Goal: Transaction & Acquisition: Purchase product/service

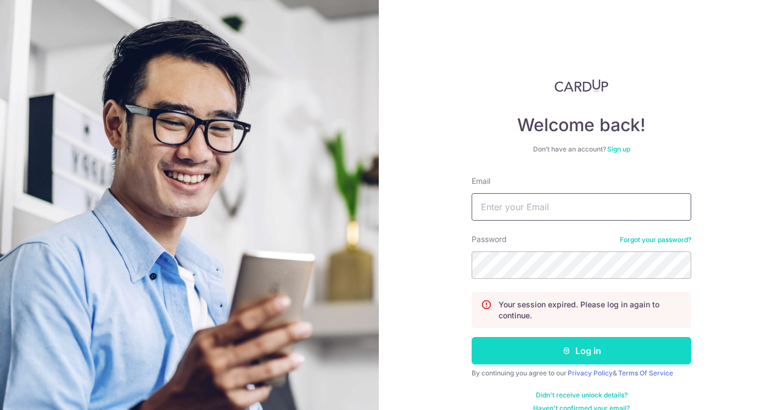
type input "willschumacher@gmail.com"
click at [550, 349] on button "Log in" at bounding box center [582, 350] width 220 height 27
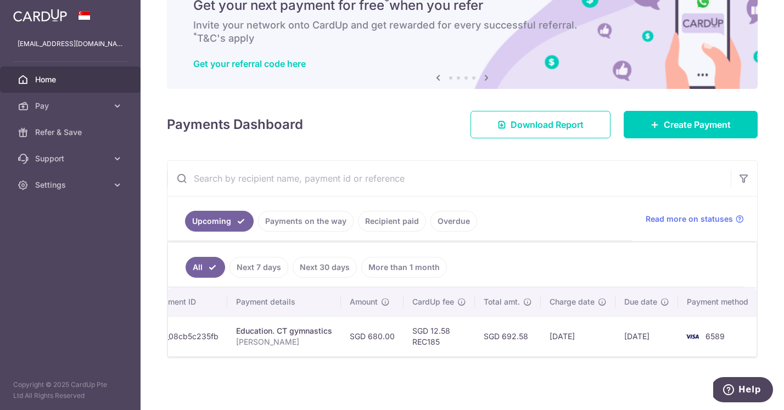
scroll to position [38, 0]
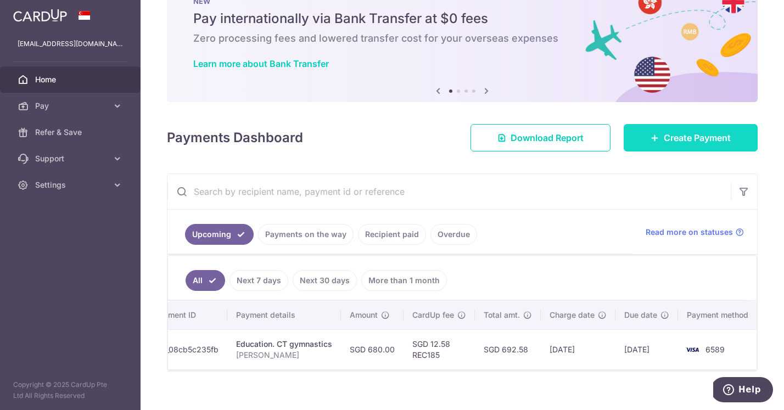
click at [657, 137] on icon at bounding box center [655, 137] width 9 height 9
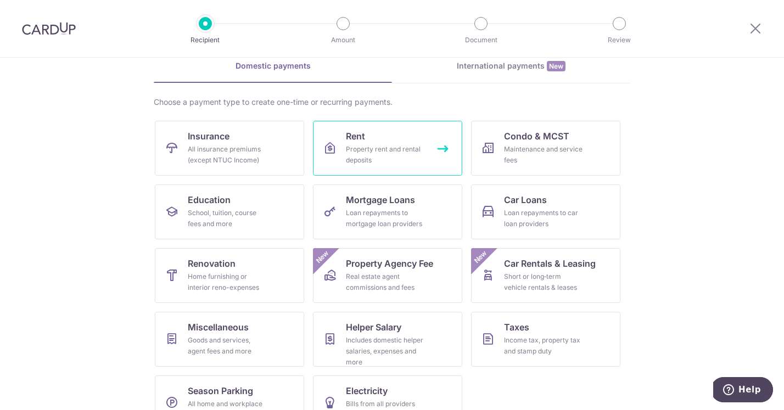
scroll to position [54, 0]
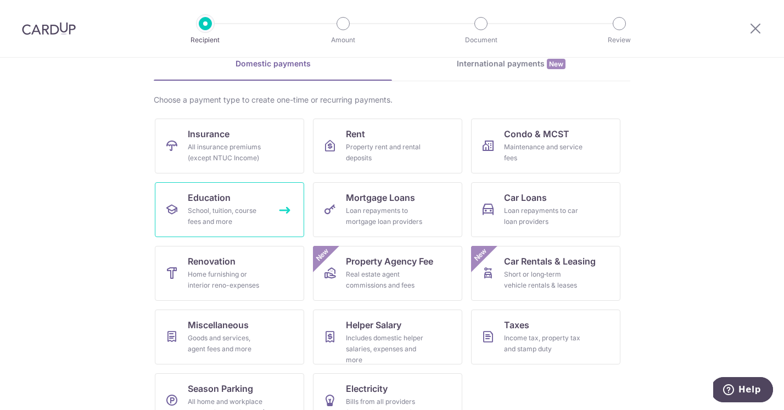
click at [228, 193] on span "Education" at bounding box center [209, 197] width 43 height 13
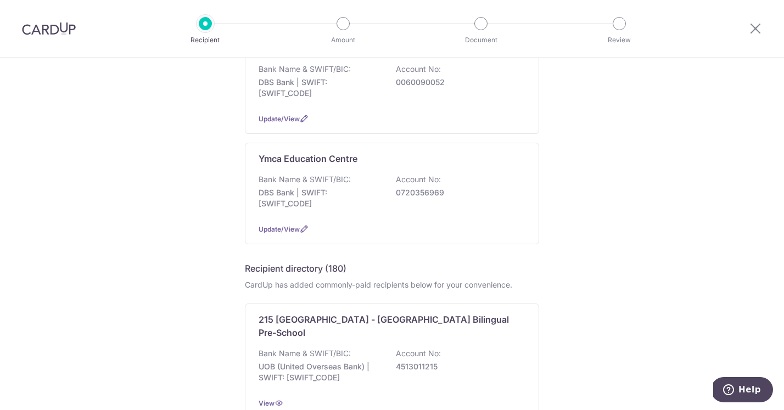
scroll to position [483, 0]
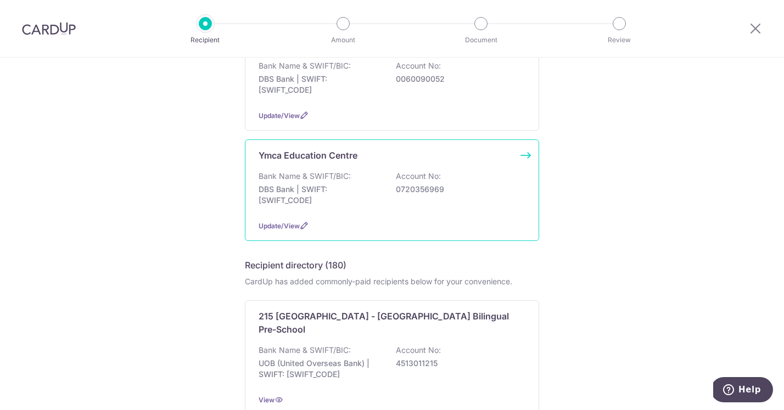
click at [357, 192] on p "DBS Bank | SWIFT: [SWIFT_CODE]" at bounding box center [320, 195] width 123 height 22
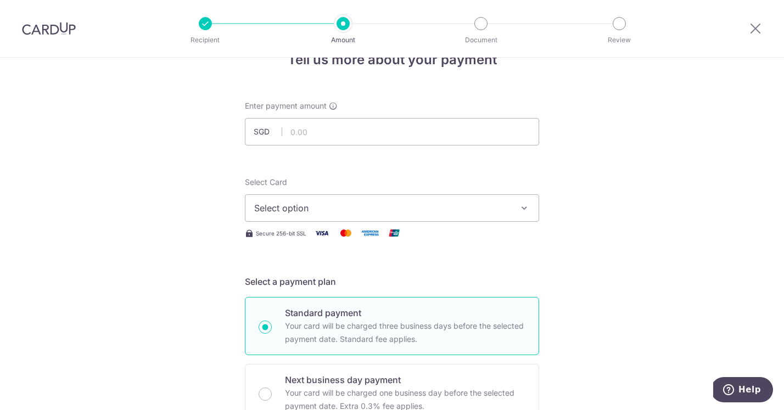
scroll to position [34, 0]
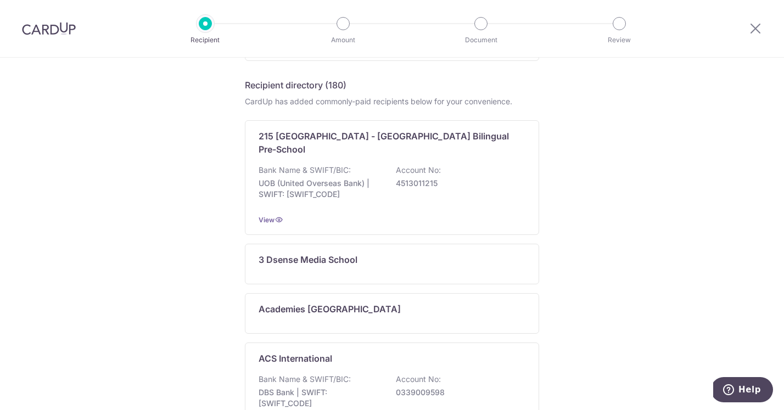
scroll to position [668, 0]
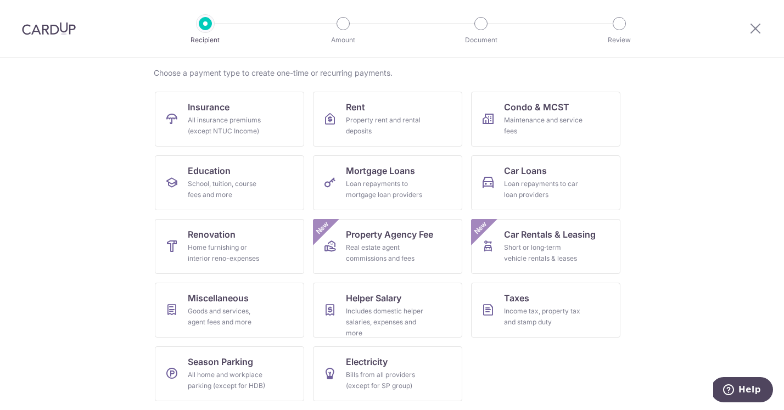
scroll to position [108, 0]
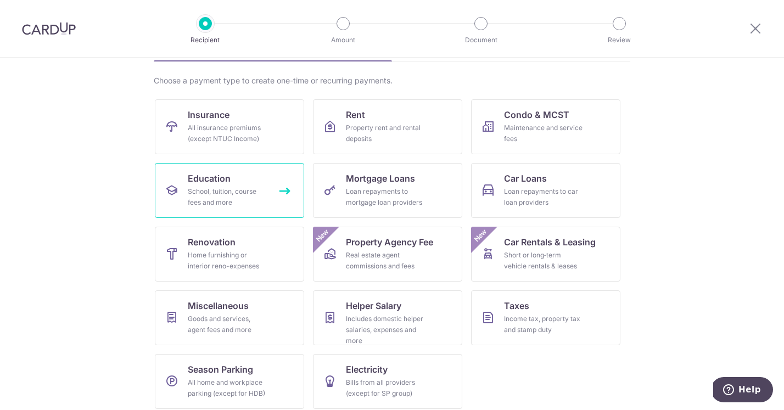
click at [225, 205] on div "School, tuition, course fees and more" at bounding box center [227, 197] width 79 height 22
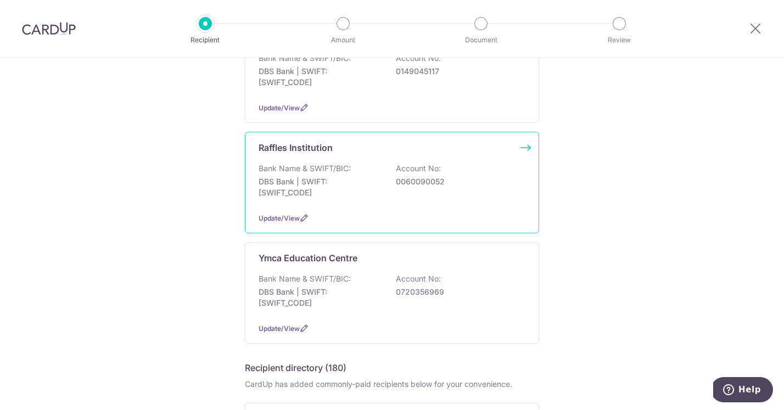
scroll to position [402, 0]
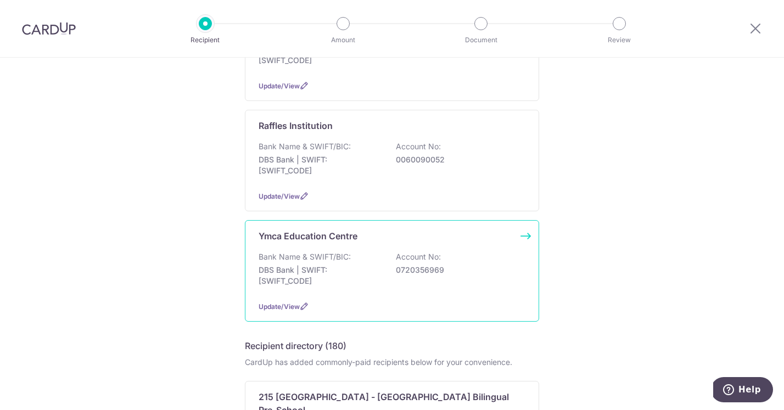
click at [350, 254] on p "Bank Name & SWIFT/BIC:" at bounding box center [305, 257] width 92 height 11
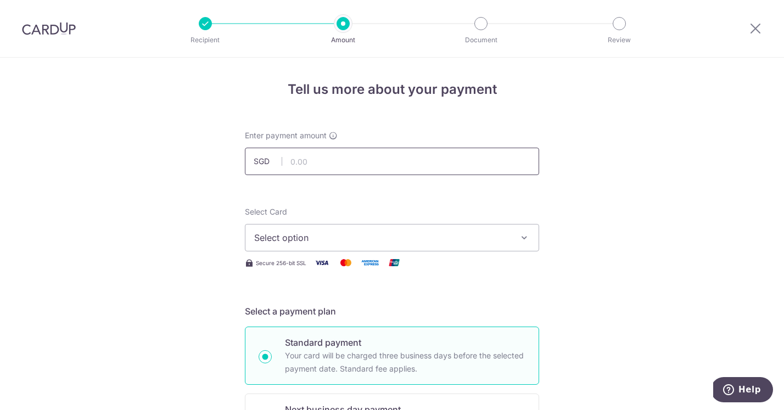
click at [332, 160] on input "text" at bounding box center [392, 161] width 294 height 27
type input "280.00"
click at [316, 238] on span "Select option" at bounding box center [382, 237] width 256 height 13
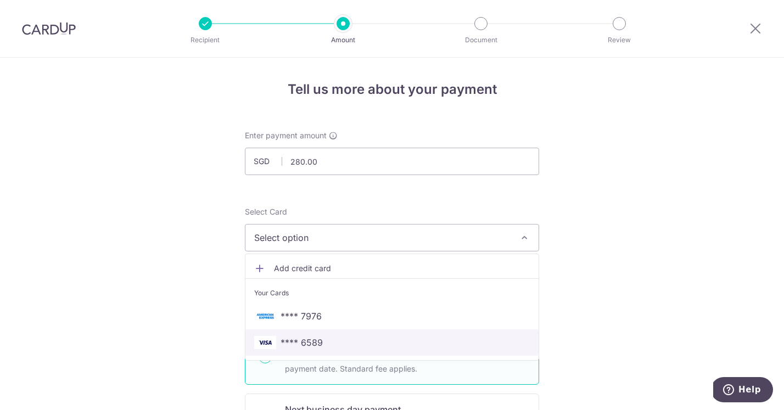
click at [315, 343] on span "**** 6589" at bounding box center [302, 342] width 42 height 13
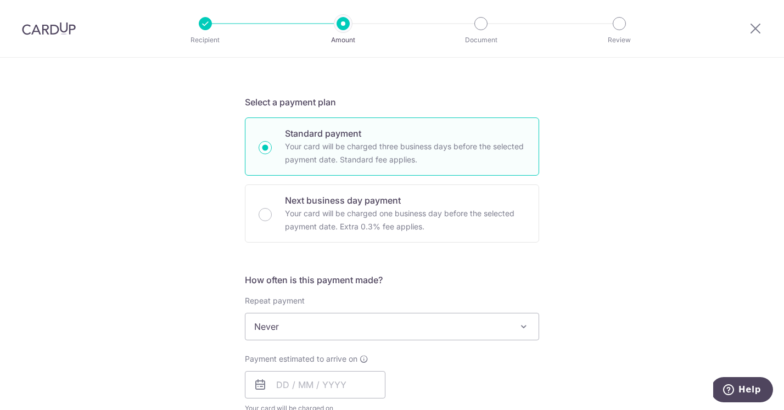
scroll to position [213, 0]
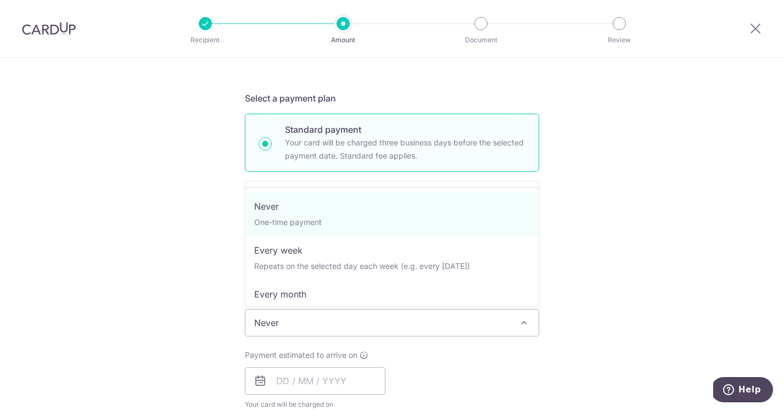
click at [310, 323] on span "Never" at bounding box center [392, 323] width 293 height 26
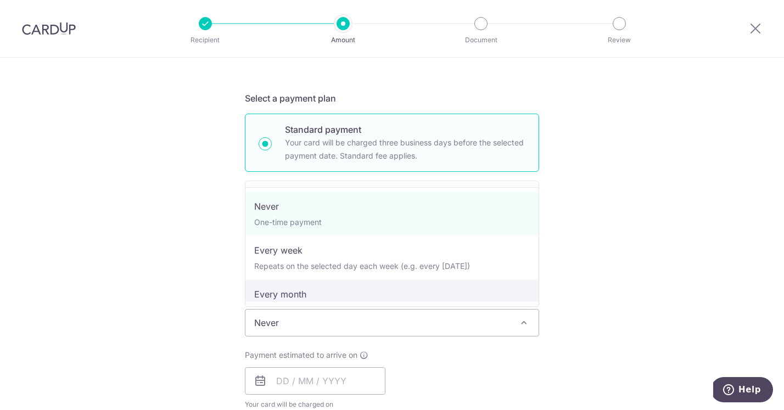
select select "3"
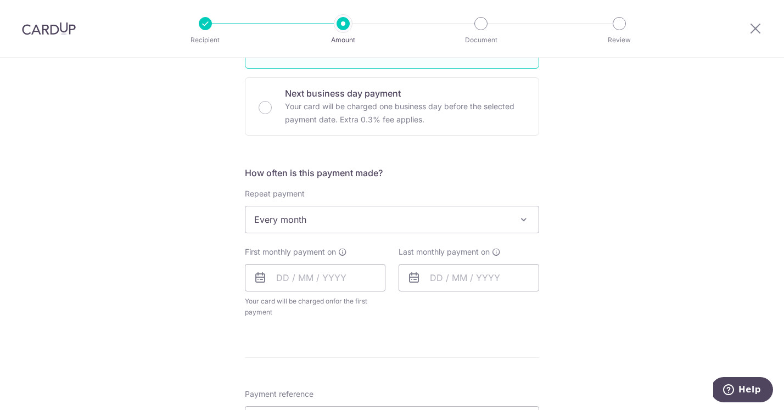
scroll to position [327, 0]
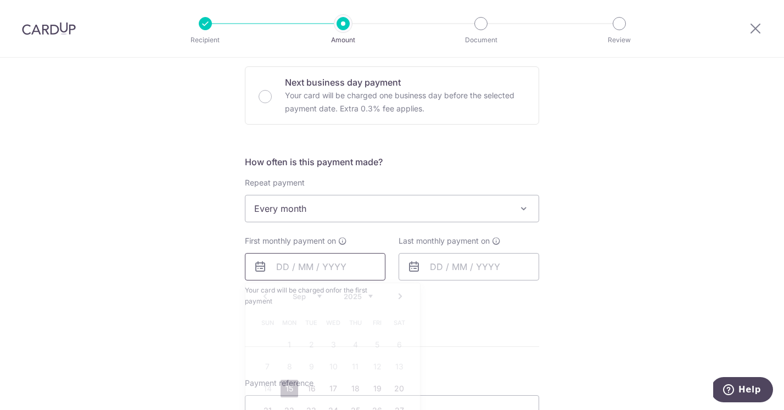
click at [284, 269] on input "text" at bounding box center [315, 266] width 141 height 27
click at [277, 275] on input "text" at bounding box center [315, 266] width 141 height 27
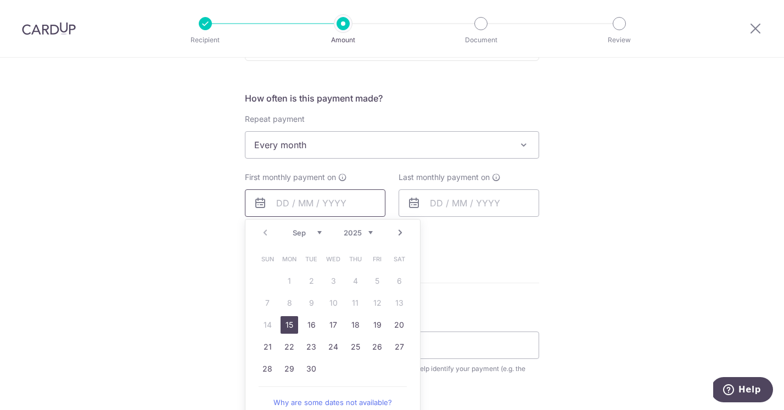
scroll to position [403, 0]
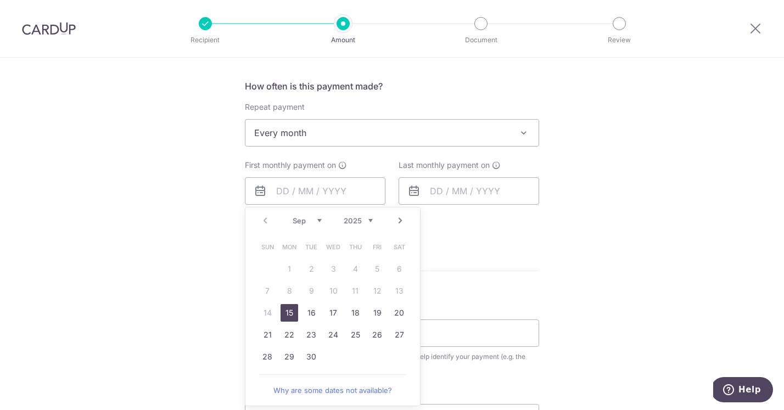
click at [295, 313] on link "15" at bounding box center [290, 313] width 18 height 18
type input "[DATE]"
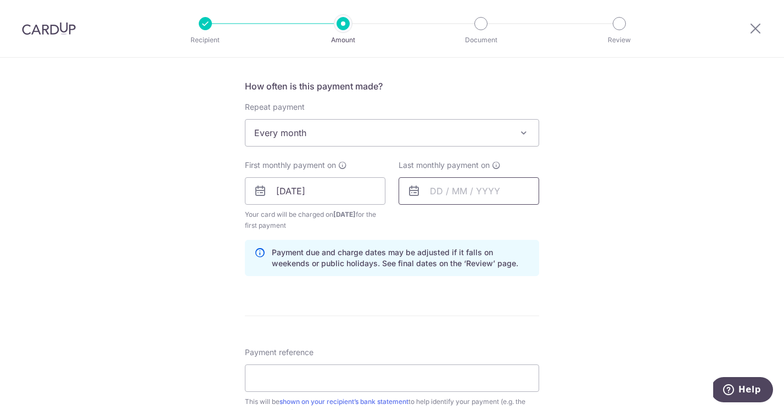
click at [438, 192] on input "text" at bounding box center [469, 190] width 141 height 27
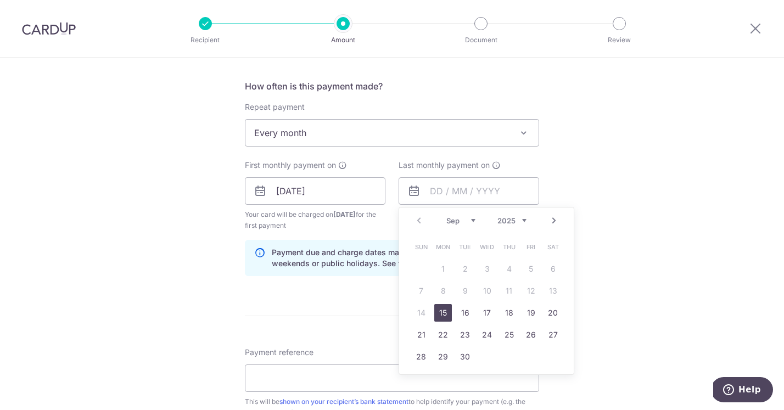
click at [555, 224] on link "Next" at bounding box center [554, 220] width 13 height 13
click at [553, 311] on link "15" at bounding box center [553, 313] width 18 height 18
type input "[DATE]"
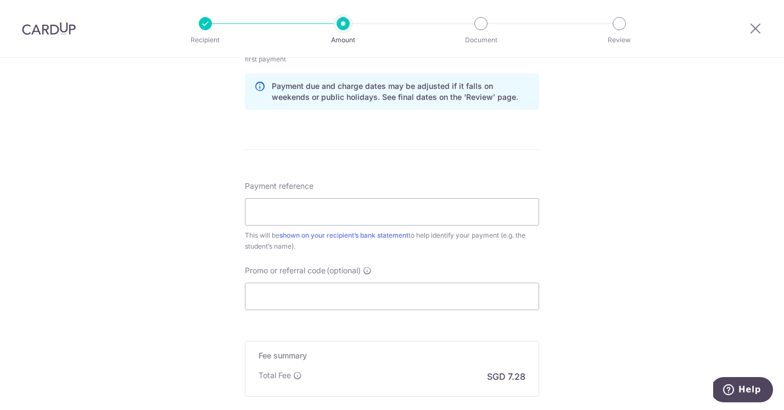
scroll to position [577, 0]
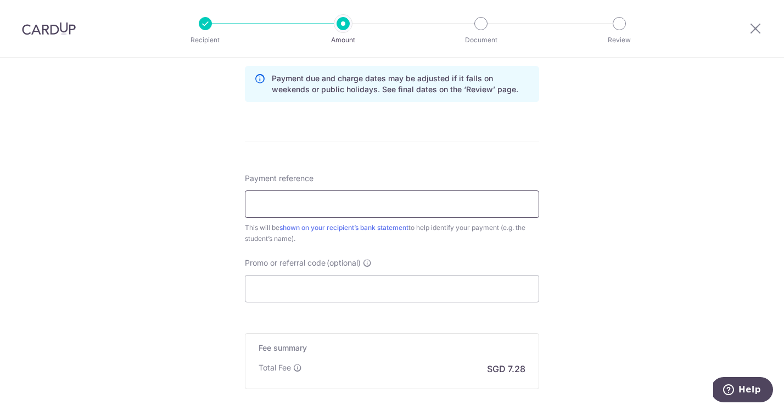
click at [428, 211] on input "Payment reference" at bounding box center [392, 204] width 294 height 27
type input "Gwen Sumekar P2"
click at [399, 295] on input "Promo or referral code (optional)" at bounding box center [392, 288] width 294 height 27
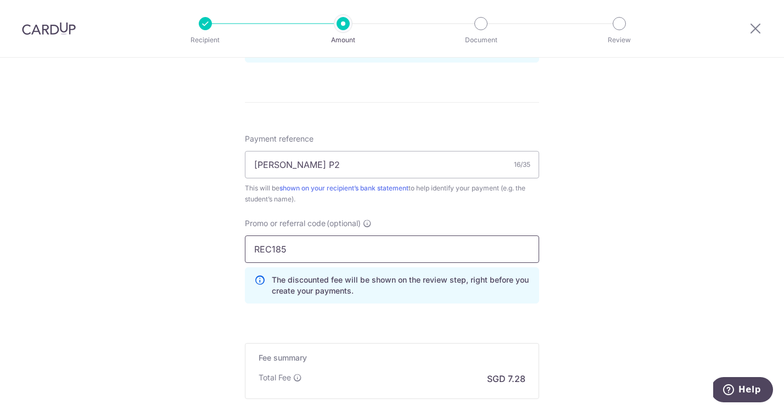
scroll to position [747, 0]
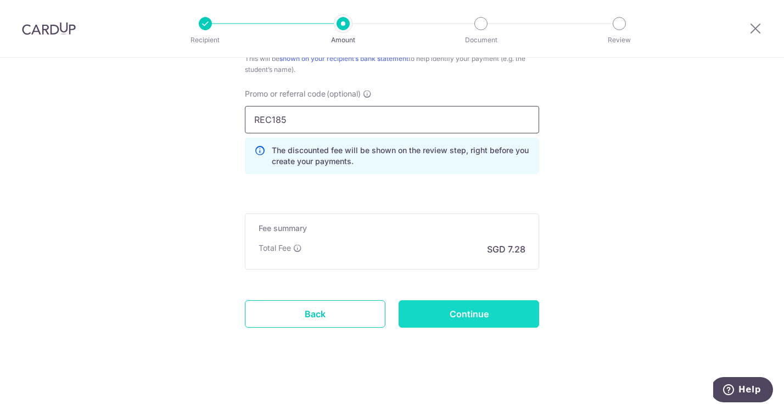
type input "REC185"
click at [452, 312] on input "Continue" at bounding box center [469, 313] width 141 height 27
type input "Create Schedule"
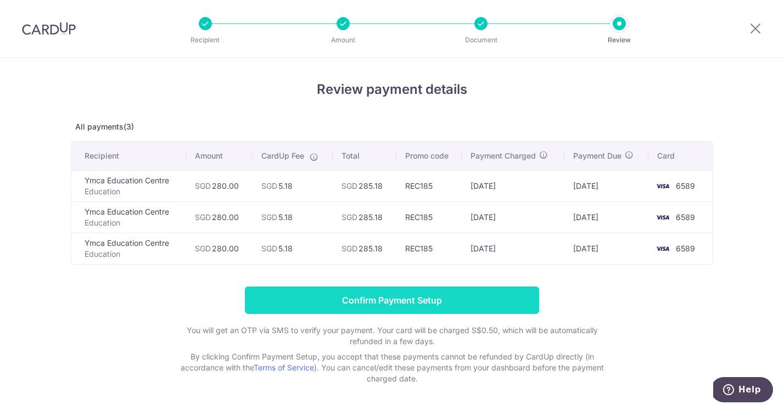
click at [414, 300] on input "Confirm Payment Setup" at bounding box center [392, 300] width 294 height 27
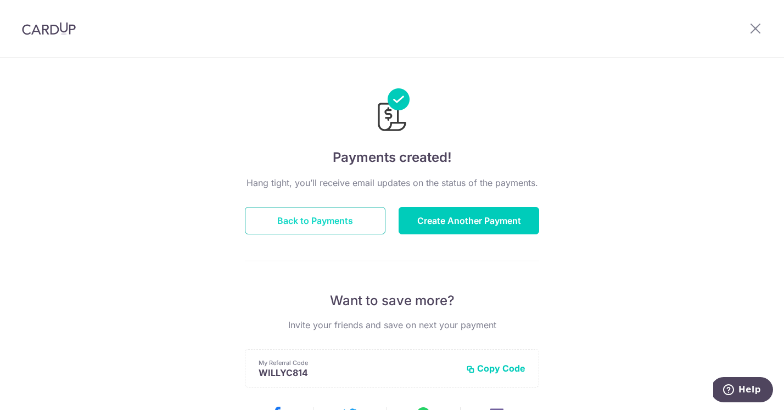
click at [353, 221] on button "Back to Payments" at bounding box center [315, 220] width 141 height 27
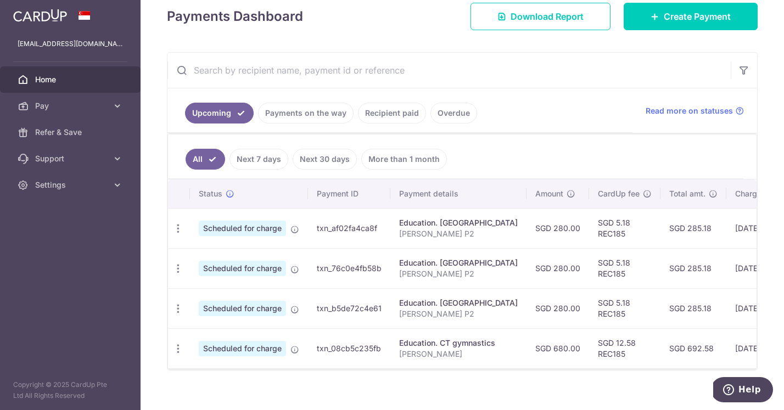
scroll to position [172, 0]
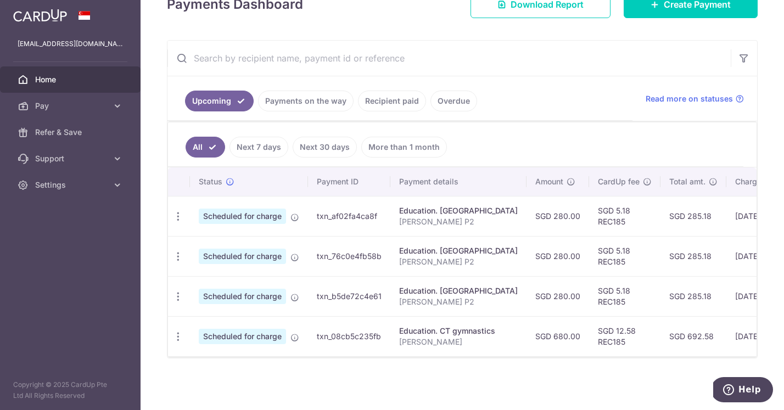
click at [320, 98] on link "Payments on the way" at bounding box center [306, 101] width 96 height 21
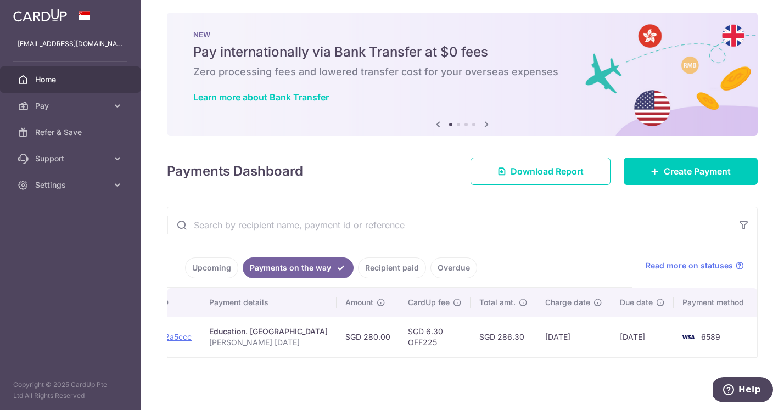
scroll to position [0, 0]
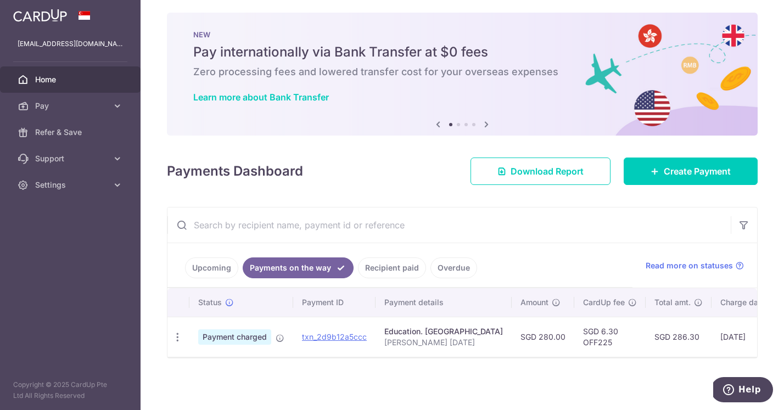
click at [219, 271] on link "Upcoming" at bounding box center [211, 268] width 53 height 21
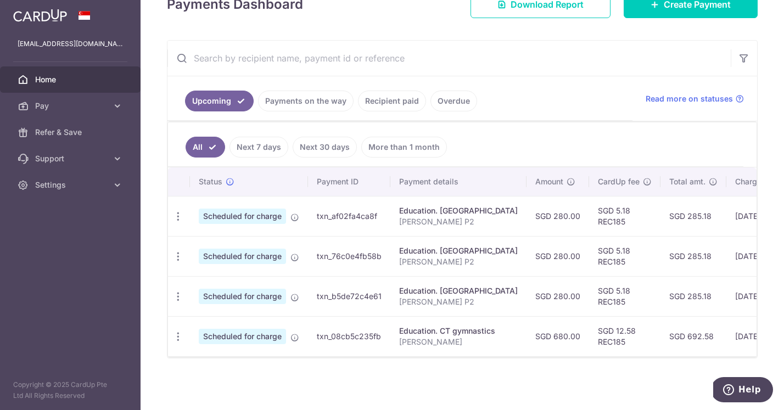
click at [258, 255] on span "Scheduled for charge" at bounding box center [242, 256] width 87 height 15
click at [179, 219] on icon "button" at bounding box center [178, 217] width 12 height 12
click at [252, 147] on link "Next 7 days" at bounding box center [259, 147] width 59 height 21
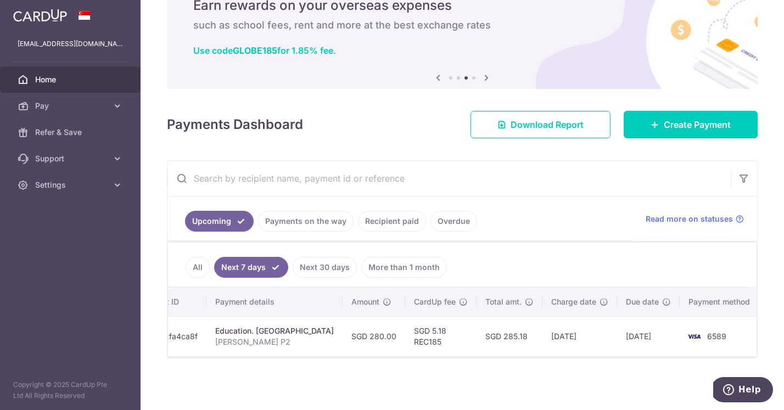
scroll to position [0, 180]
click at [323, 269] on link "Next 30 days" at bounding box center [325, 267] width 64 height 21
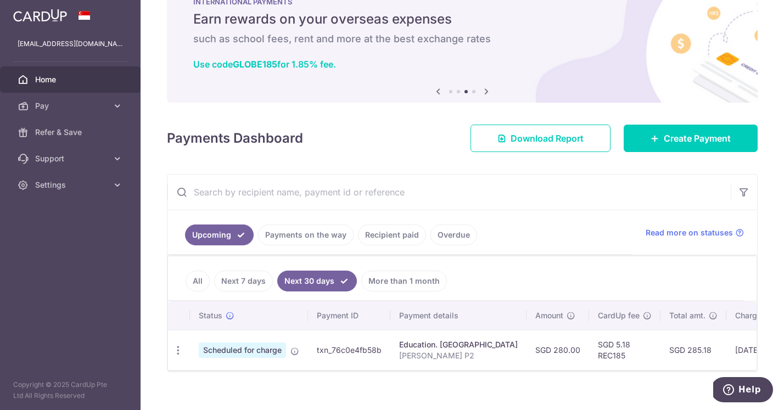
scroll to position [52, 0]
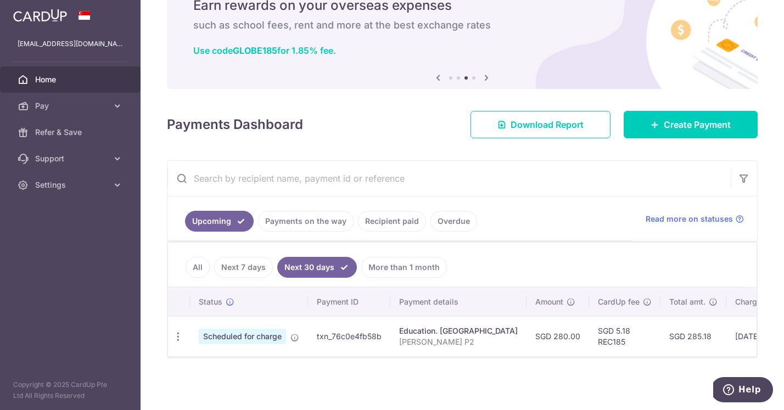
click at [394, 269] on link "More than 1 month" at bounding box center [404, 267] width 86 height 21
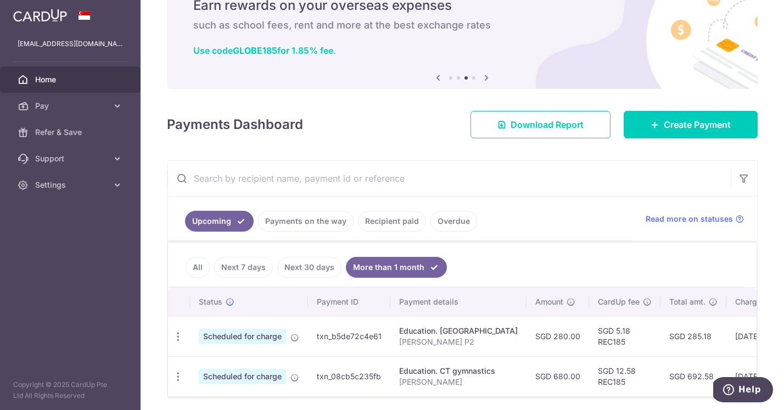
scroll to position [68, 0]
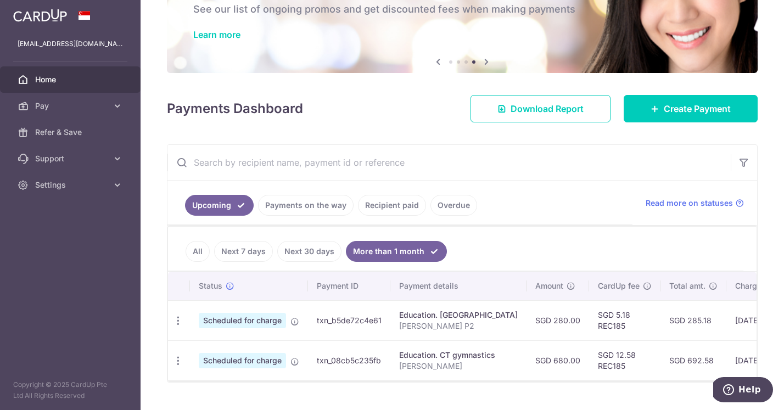
click at [293, 208] on link "Payments on the way" at bounding box center [306, 205] width 96 height 21
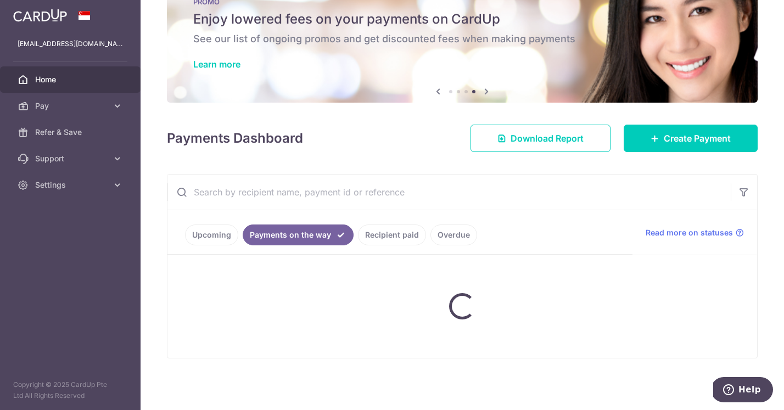
scroll to position [5, 0]
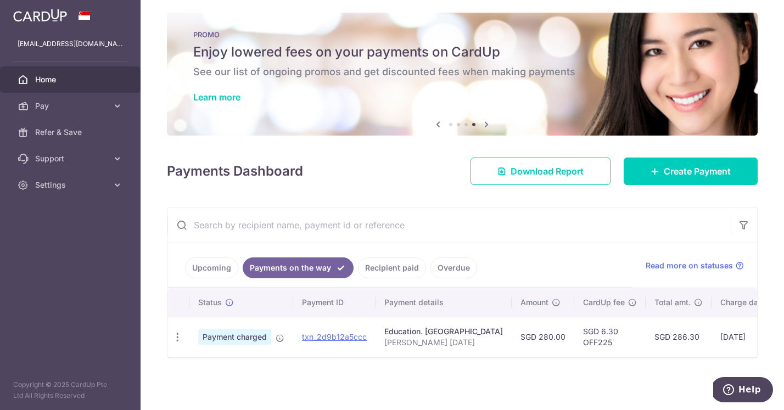
click at [384, 267] on link "Recipient paid" at bounding box center [392, 268] width 68 height 21
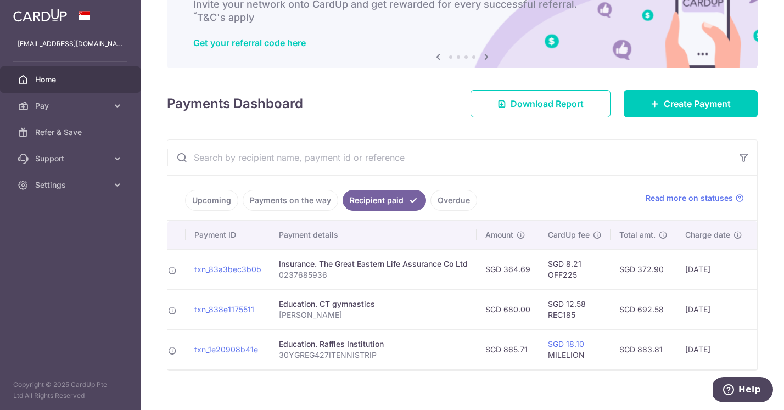
scroll to position [0, 101]
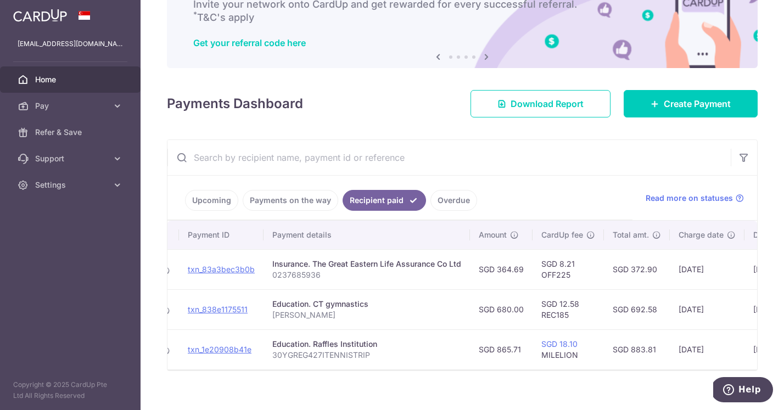
click at [446, 201] on link "Overdue" at bounding box center [454, 200] width 47 height 21
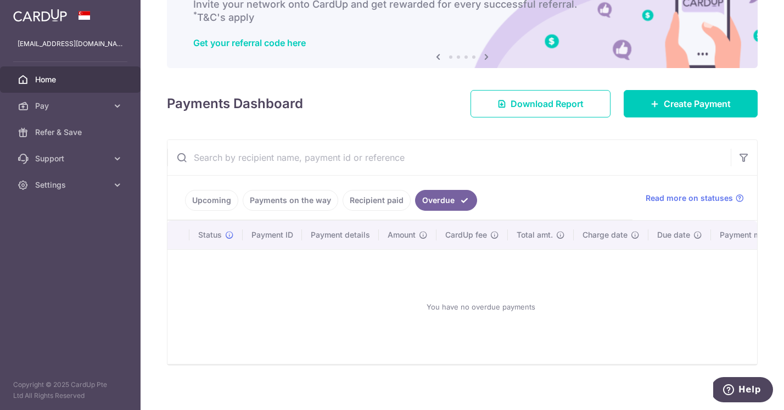
scroll to position [0, 0]
